Goal: Transaction & Acquisition: Book appointment/travel/reservation

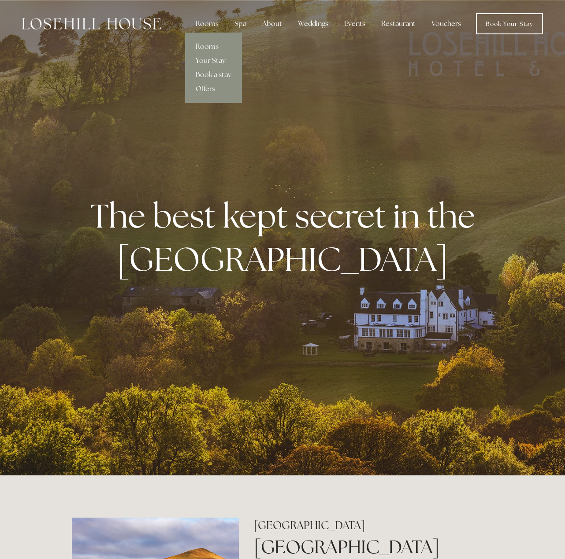
click at [218, 72] on link "Book a stay" at bounding box center [213, 75] width 57 height 14
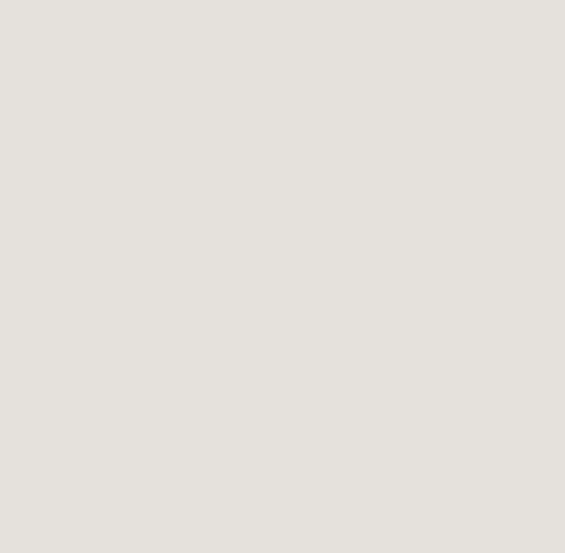
scroll to position [44, 0]
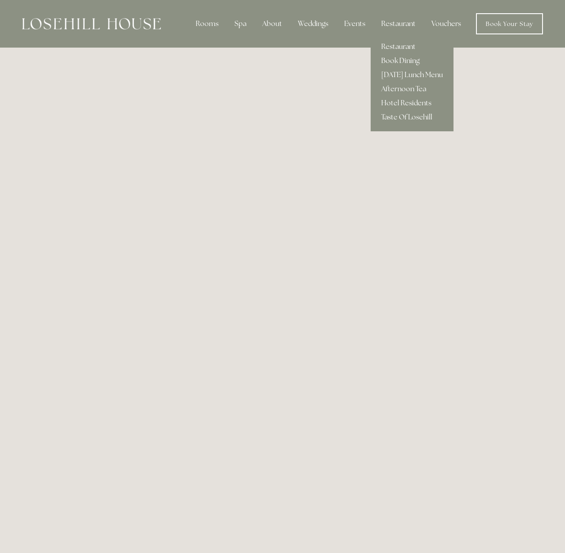
click at [401, 59] on link "Book Dining" at bounding box center [411, 61] width 83 height 14
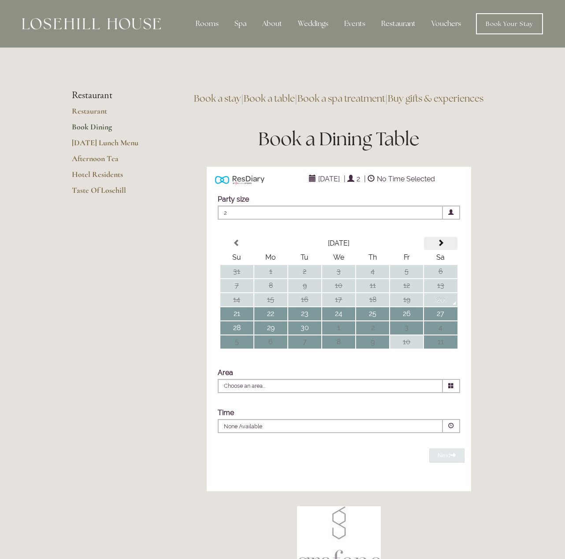
click at [439, 247] on span at bounding box center [440, 243] width 7 height 7
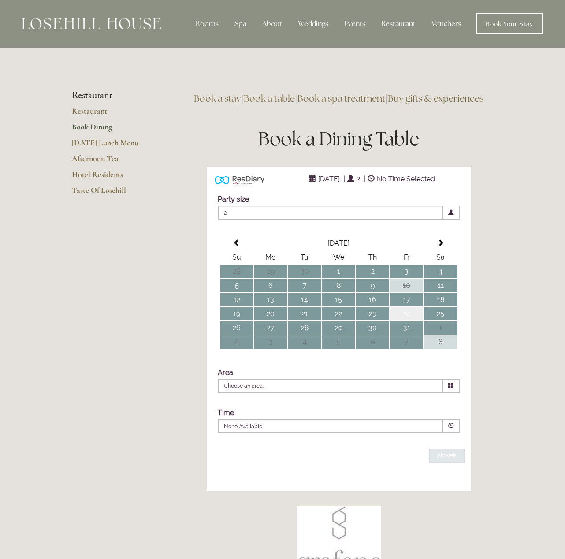
click at [405, 321] on td "24" at bounding box center [406, 313] width 33 height 13
click at [419, 220] on span "2" at bounding box center [330, 213] width 225 height 14
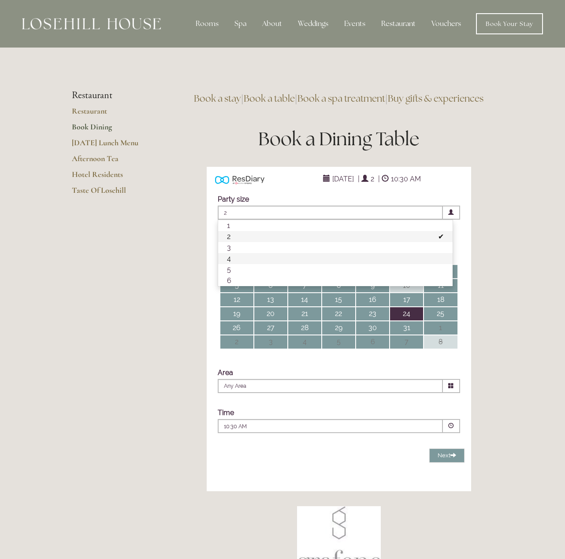
click at [247, 264] on li "4" at bounding box center [335, 258] width 234 height 11
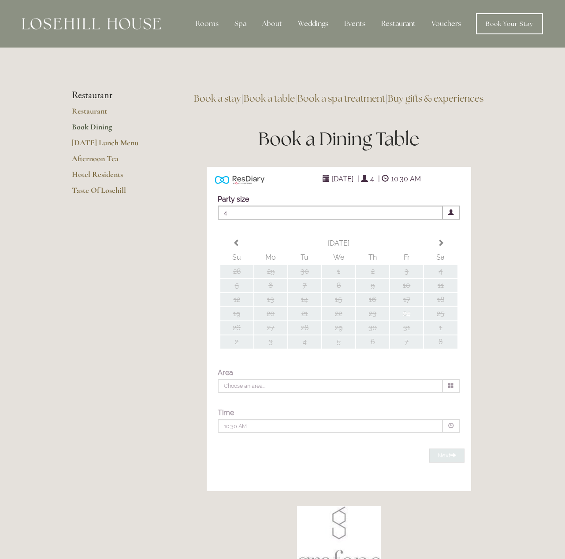
type input "Any Area"
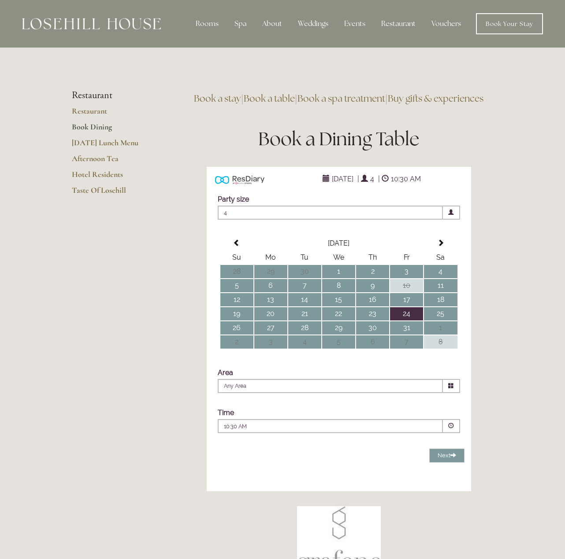
click at [401, 435] on div "10:30 AM Combined Shape Join Standby List" at bounding box center [330, 429] width 213 height 12
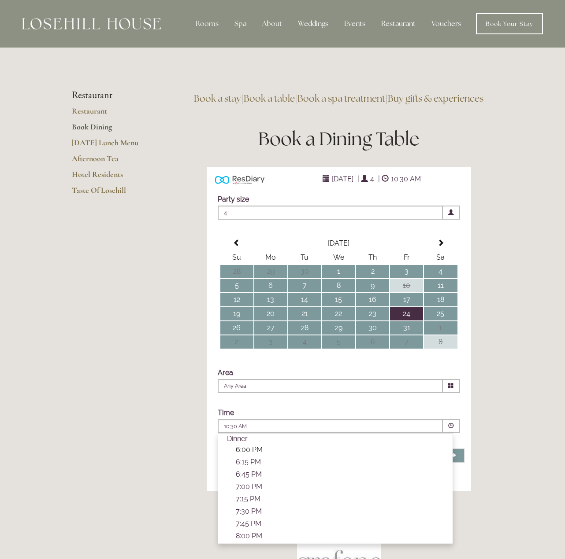
scroll to position [305, 0]
click at [242, 504] on p "7:45 PM" at bounding box center [340, 500] width 208 height 8
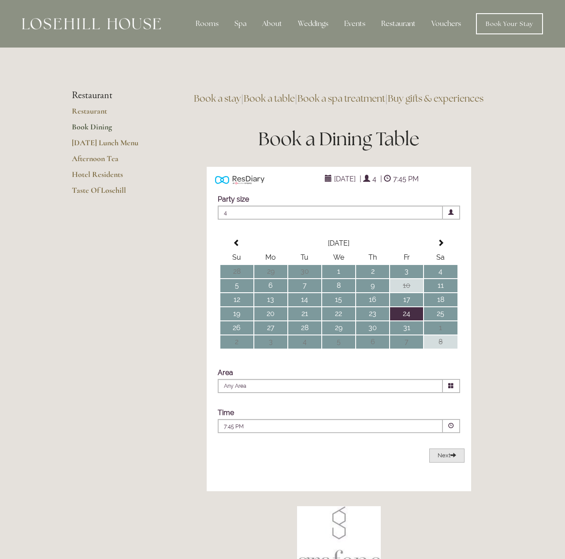
click at [452, 459] on span "Next" at bounding box center [446, 455] width 19 height 7
